Goal: Task Accomplishment & Management: Use online tool/utility

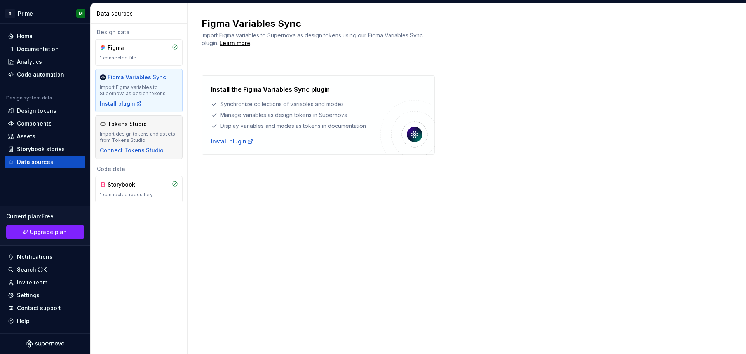
click at [135, 144] on div "Tokens Studio Import design tokens and assets from Tokens Studio Connect Tokens…" at bounding box center [139, 137] width 78 height 34
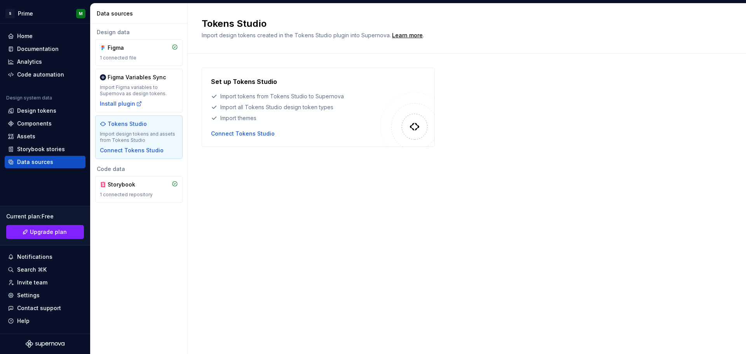
click at [149, 133] on div "Import design tokens and assets from Tokens Studio" at bounding box center [139, 137] width 78 height 12
click at [152, 50] on div "Figma" at bounding box center [139, 48] width 78 height 8
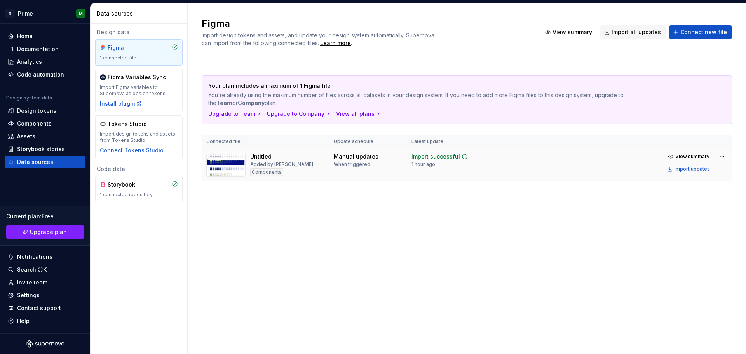
drag, startPoint x: 335, startPoint y: 165, endPoint x: 398, endPoint y: 158, distance: 63.3
click at [398, 158] on div "Manual updates When triggered" at bounding box center [368, 160] width 68 height 15
drag, startPoint x: 319, startPoint y: 140, endPoint x: 366, endPoint y: 152, distance: 48.8
click at [367, 151] on table "Connected file Update schedule Latest update Untitled Added by Muthu Components…" at bounding box center [467, 158] width 530 height 46
click at [350, 166] on div "When triggered" at bounding box center [352, 164] width 37 height 6
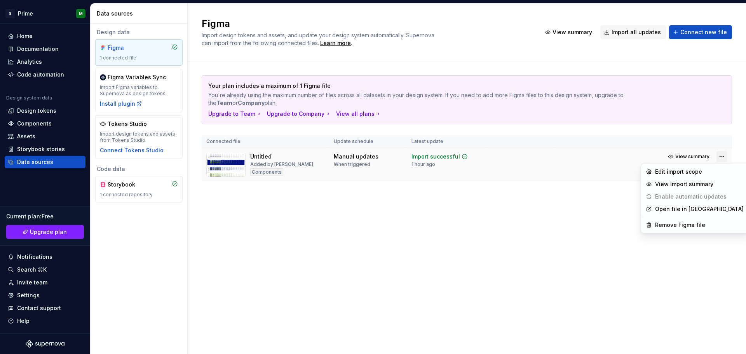
click at [720, 157] on html "S Prime M Home Documentation Analytics Code automation Design system data Desig…" at bounding box center [373, 177] width 746 height 354
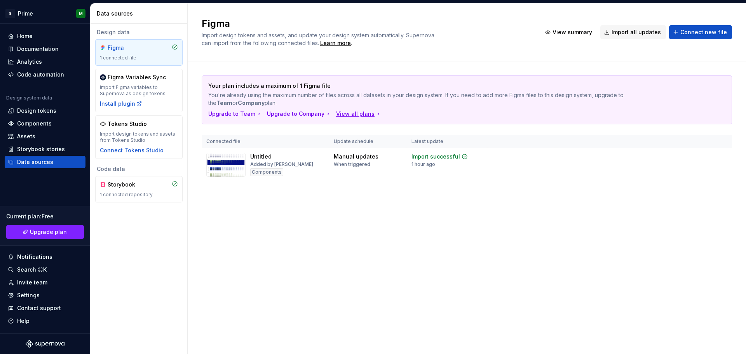
click at [349, 115] on html "S Prime M Home Documentation Analytics Code automation Design system data Desig…" at bounding box center [373, 177] width 746 height 354
click at [357, 166] on div "When triggered" at bounding box center [352, 164] width 37 height 6
click at [37, 78] on div "Code automation" at bounding box center [40, 75] width 47 height 8
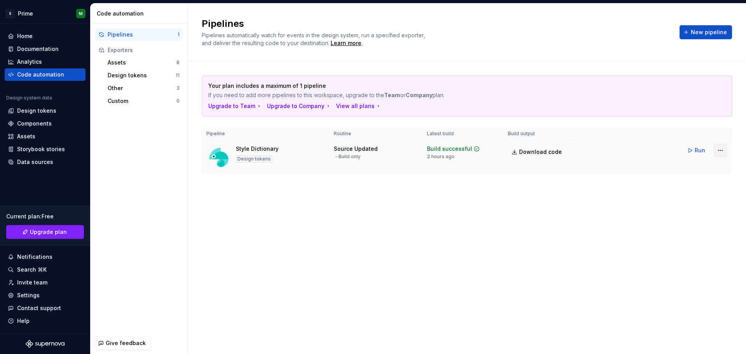
click at [720, 148] on html "S Prime M Home Documentation Analytics Code automation Design system data Desig…" at bounding box center [373, 177] width 746 height 354
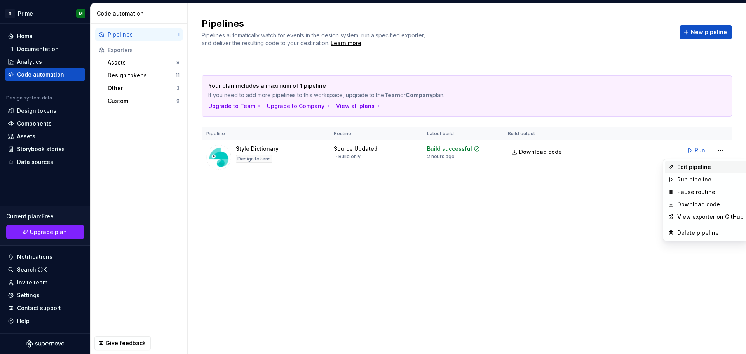
click at [706, 165] on div "Edit pipeline" at bounding box center [710, 167] width 66 height 8
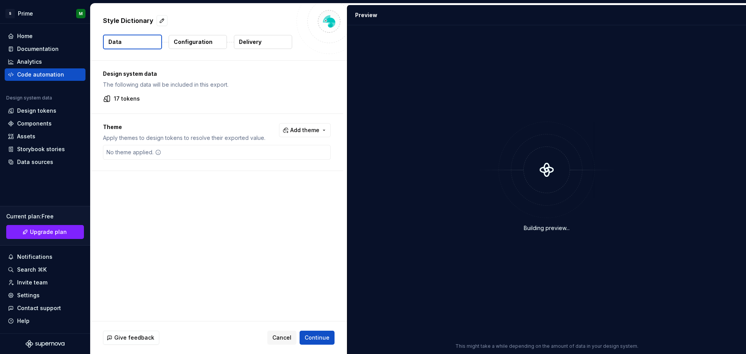
click at [250, 42] on p "Delivery" at bounding box center [250, 42] width 23 height 8
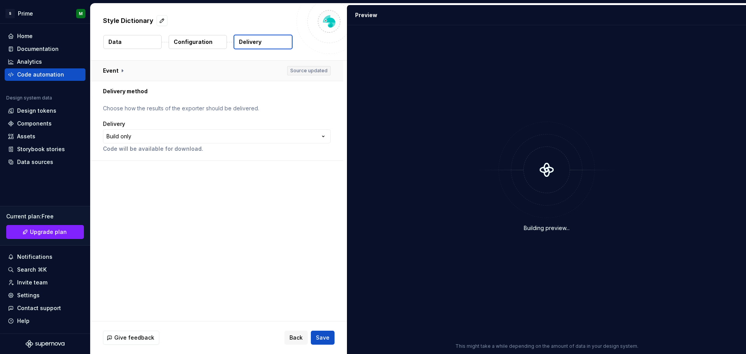
click at [121, 70] on button "button" at bounding box center [217, 71] width 252 height 20
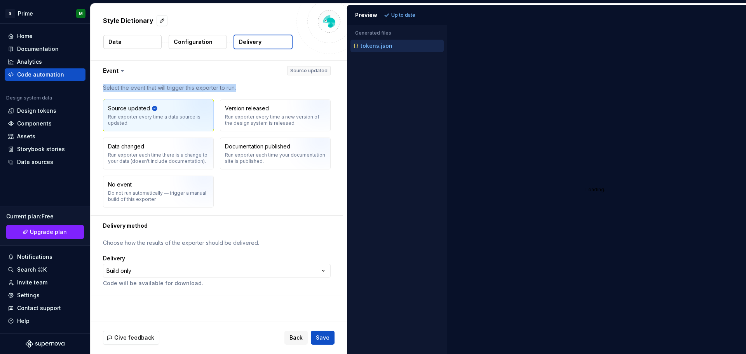
drag, startPoint x: 239, startPoint y: 87, endPoint x: 102, endPoint y: 93, distance: 136.8
click at [102, 93] on div "Select the event that will trigger this exporter to run. Source updated Run exp…" at bounding box center [217, 148] width 252 height 134
click at [296, 129] on img "button" at bounding box center [312, 118] width 50 height 52
click at [183, 118] on img "button" at bounding box center [195, 118] width 50 height 52
click at [273, 118] on div "Run exporter every time a new version of the design system is released." at bounding box center [275, 120] width 101 height 12
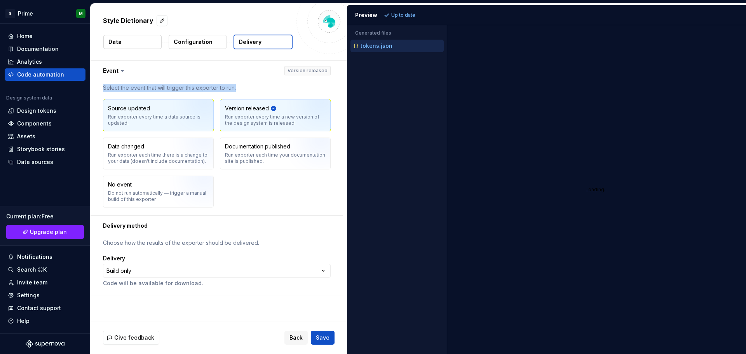
click at [197, 121] on img "button" at bounding box center [195, 118] width 50 height 52
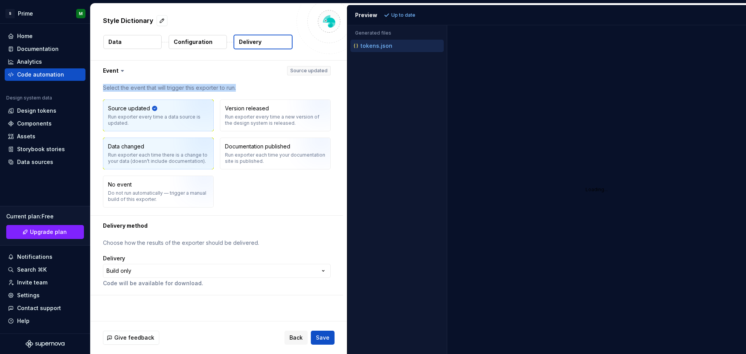
click at [191, 148] on img "button" at bounding box center [195, 156] width 50 height 52
click at [185, 120] on img "button" at bounding box center [195, 118] width 50 height 52
click at [165, 152] on div "Run exporter each time there is a change to your data (doesn’t include document…" at bounding box center [158, 158] width 101 height 12
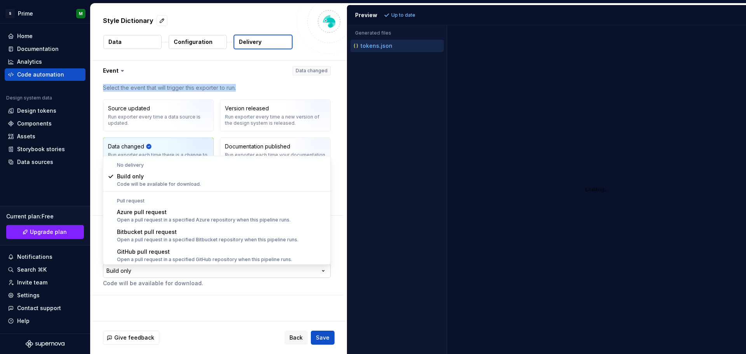
click at [208, 274] on html "**********" at bounding box center [373, 177] width 746 height 354
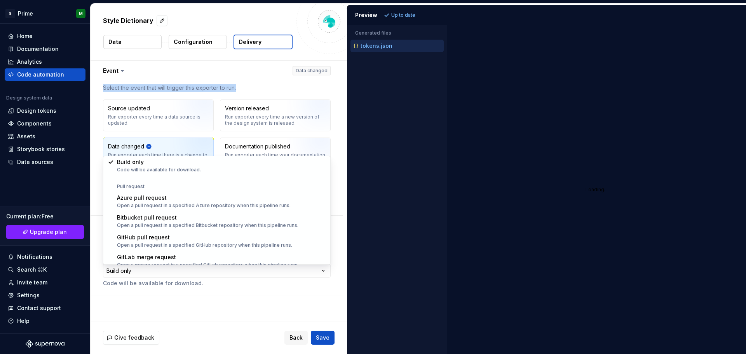
scroll to position [22, 0]
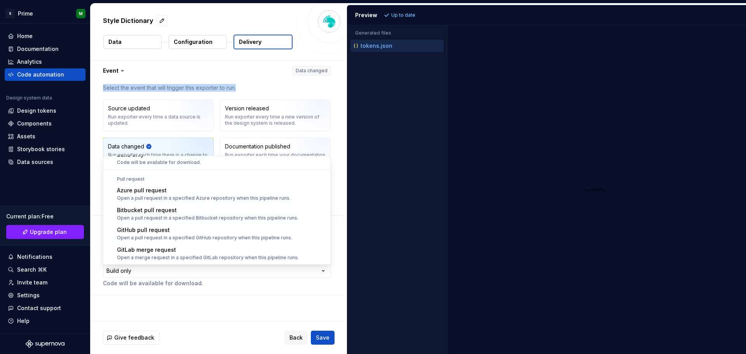
select select "******"
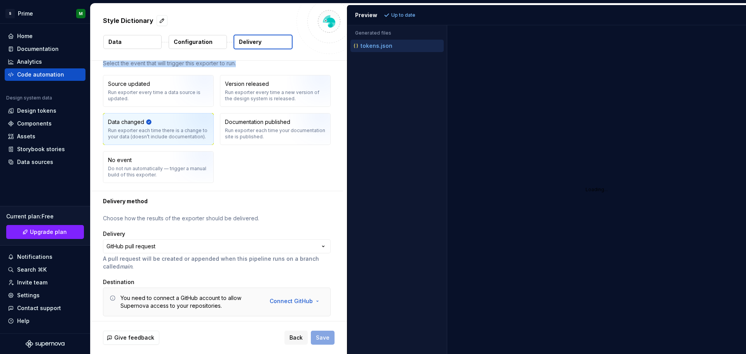
scroll to position [49, 0]
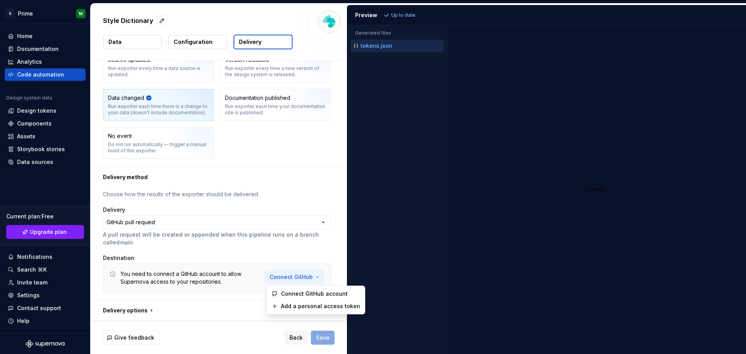
click at [306, 279] on html "**********" at bounding box center [373, 177] width 746 height 354
click at [313, 296] on span "Connect GitHub account" at bounding box center [319, 294] width 79 height 8
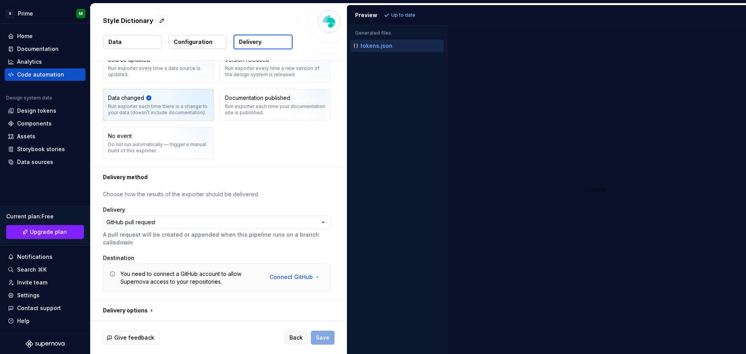
scroll to position [0, 0]
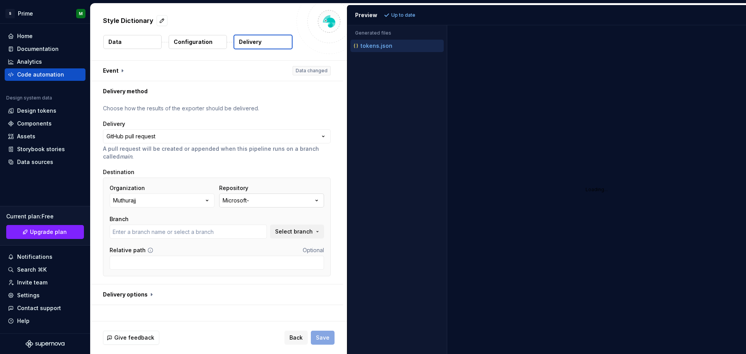
click at [260, 201] on button "Microsoft-" at bounding box center [271, 200] width 105 height 14
click at [247, 249] on span "Tokyodigital-ideas" at bounding box center [281, 244] width 120 height 12
click at [208, 232] on input "text" at bounding box center [188, 232] width 157 height 14
click at [317, 234] on button "Select branch" at bounding box center [297, 232] width 54 height 14
click at [149, 294] on button "button" at bounding box center [217, 294] width 252 height 20
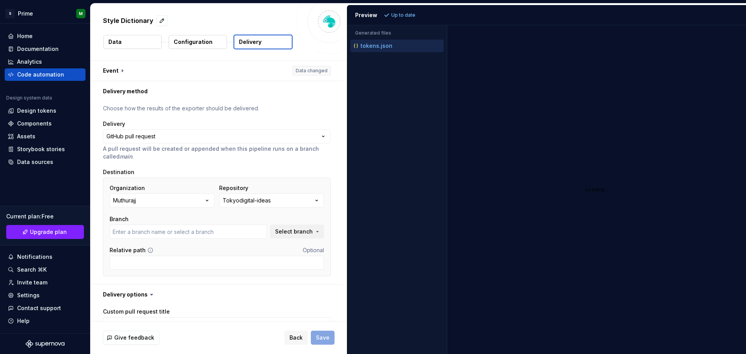
type textarea "*"
